Goal: Browse casually

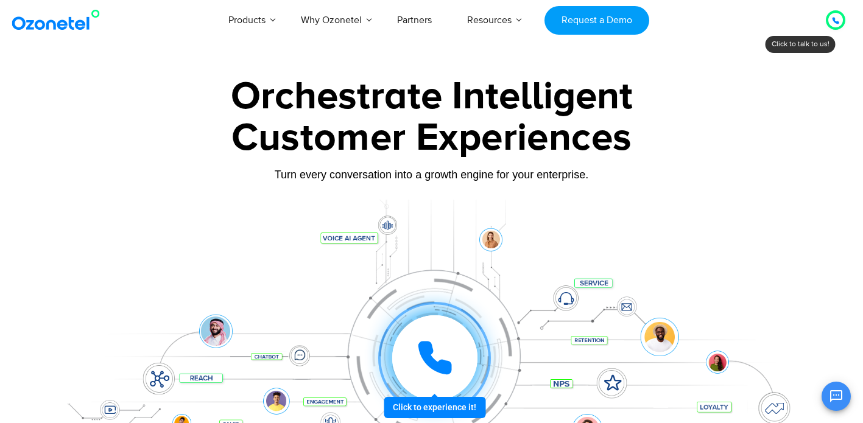
click at [142, 274] on div "Click to experience it! Call in progress... 1 2 3 4 5 6 7 8 9 # 0" at bounding box center [431, 333] width 761 height 207
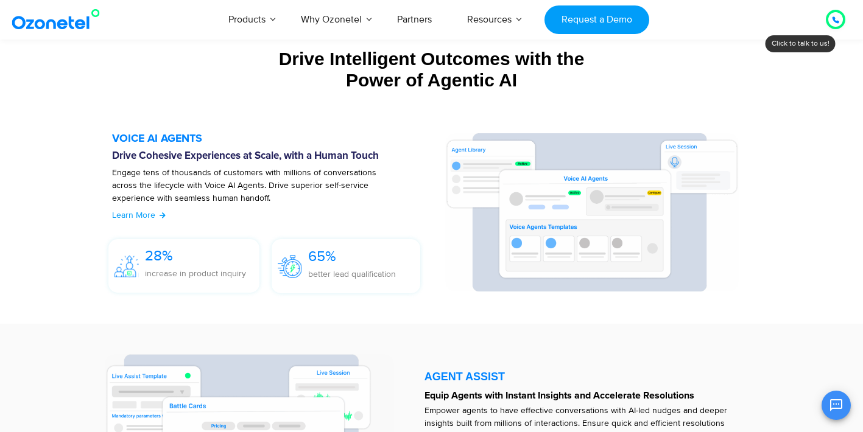
scroll to position [1283, 0]
